Goal: Check status: Check status

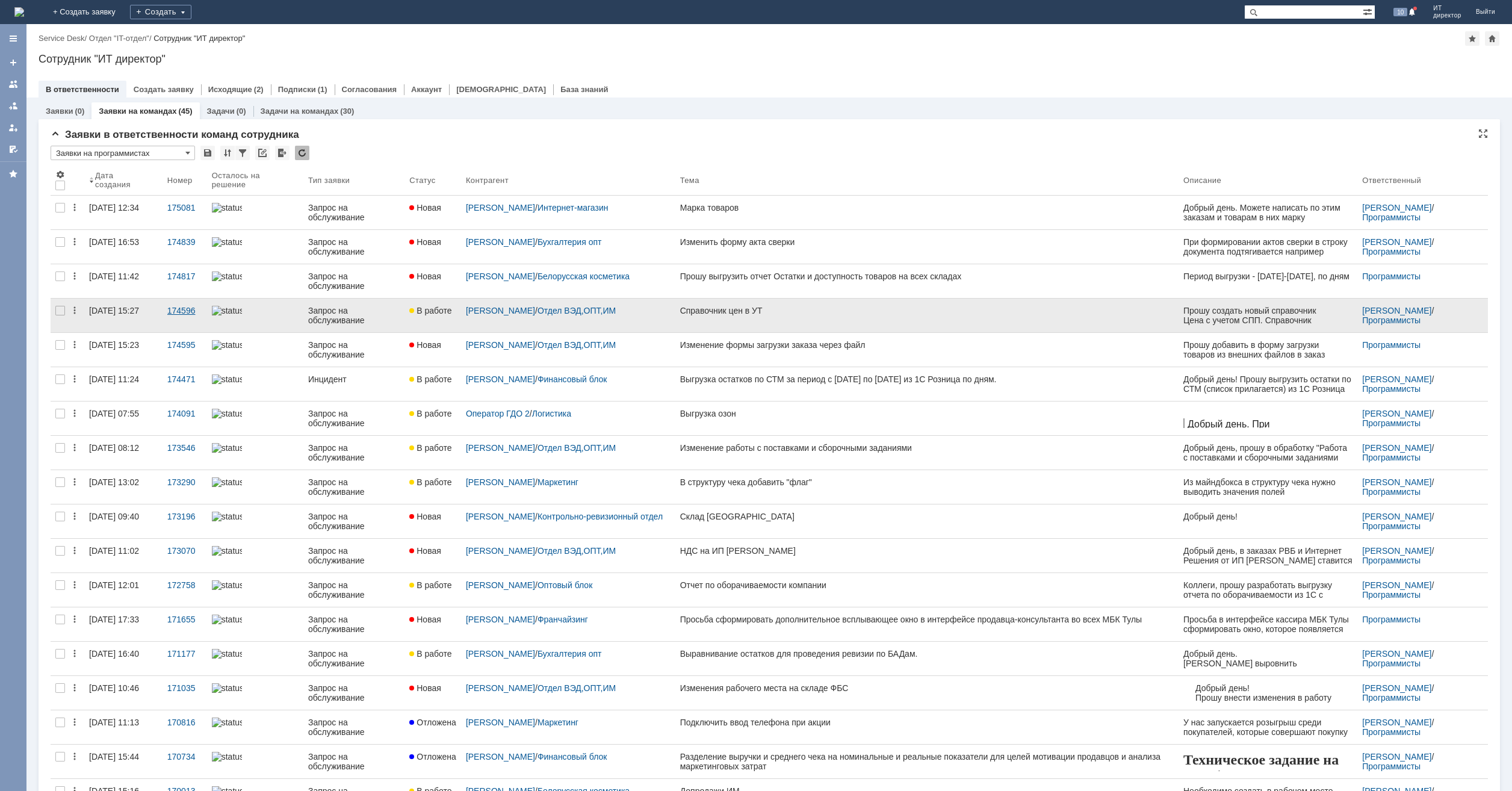
click at [181, 312] on div "174596" at bounding box center [184, 310] width 35 height 10
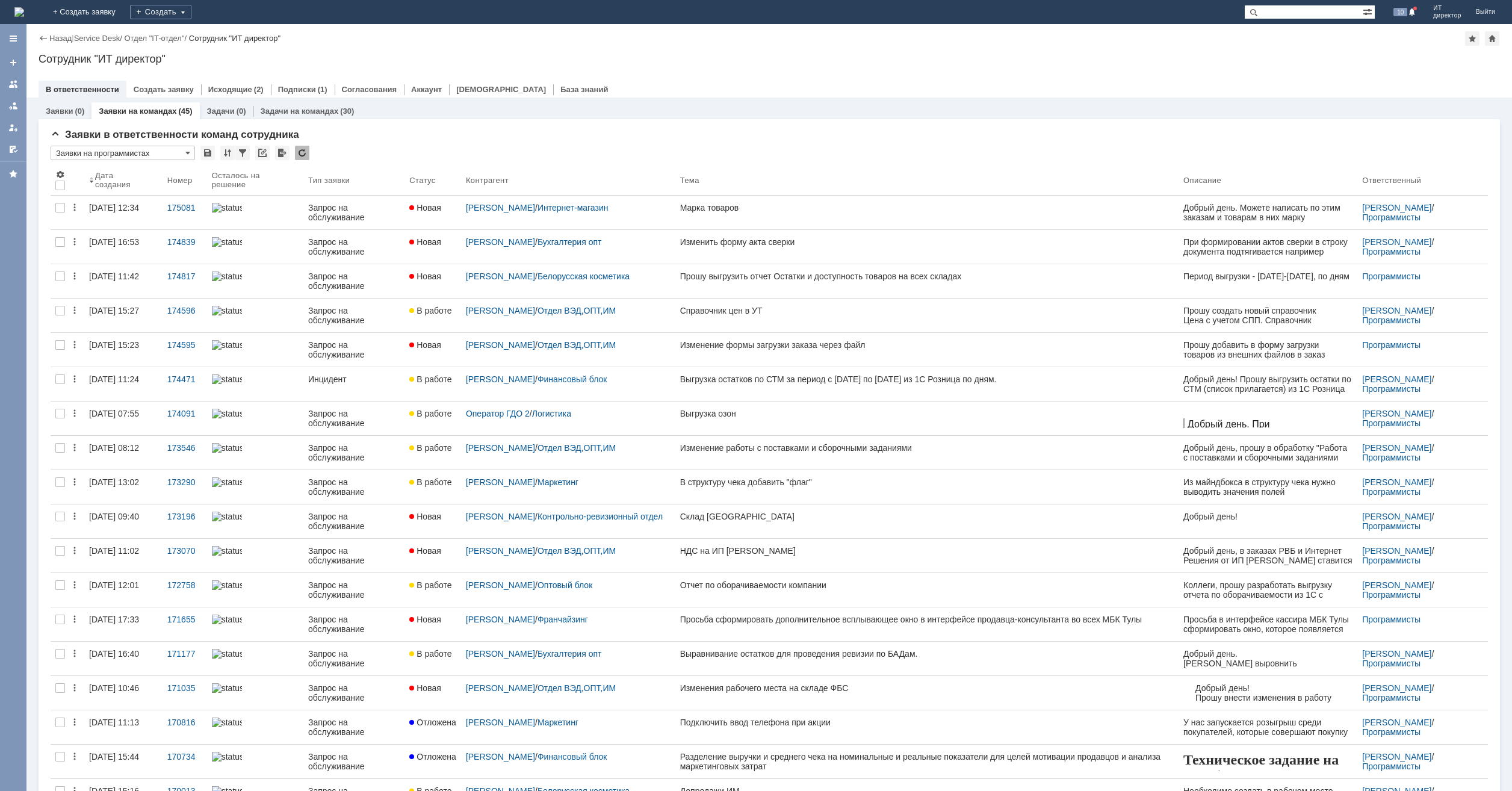
click at [170, 310] on div "174596" at bounding box center [184, 310] width 35 height 10
